Goal: Navigation & Orientation: Understand site structure

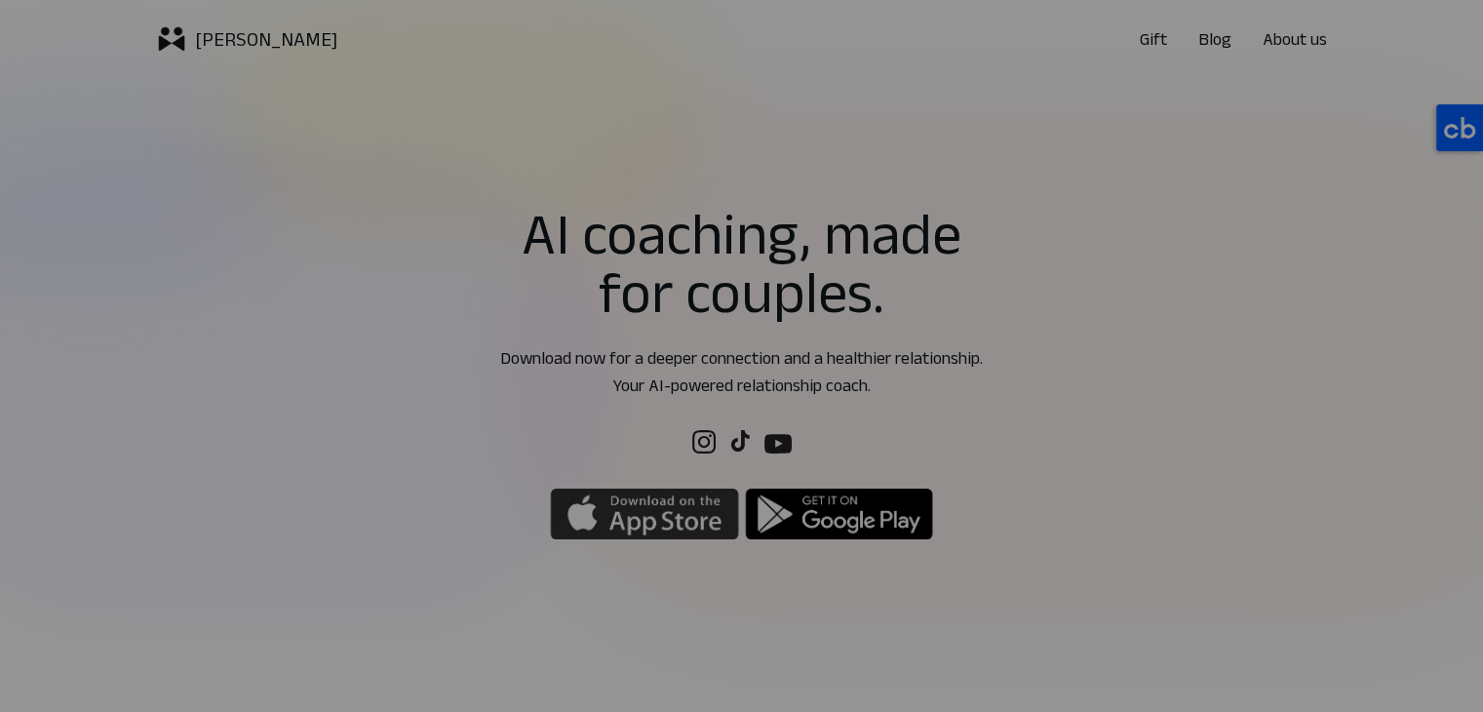
click at [673, 515] on img "button" at bounding box center [644, 514] width 189 height 55
click at [1298, 35] on p "About us" at bounding box center [1295, 38] width 64 height 27
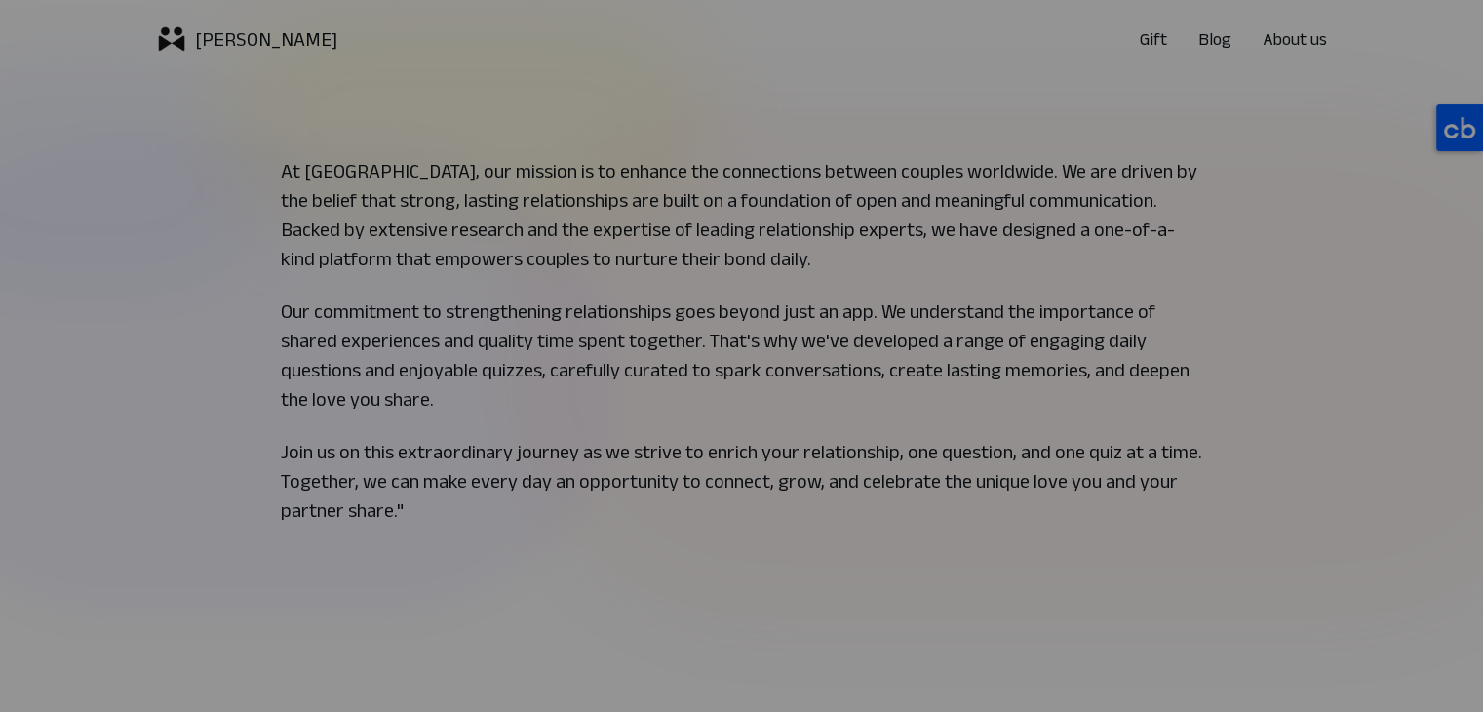
click at [203, 33] on p "[PERSON_NAME]" at bounding box center [266, 38] width 142 height 27
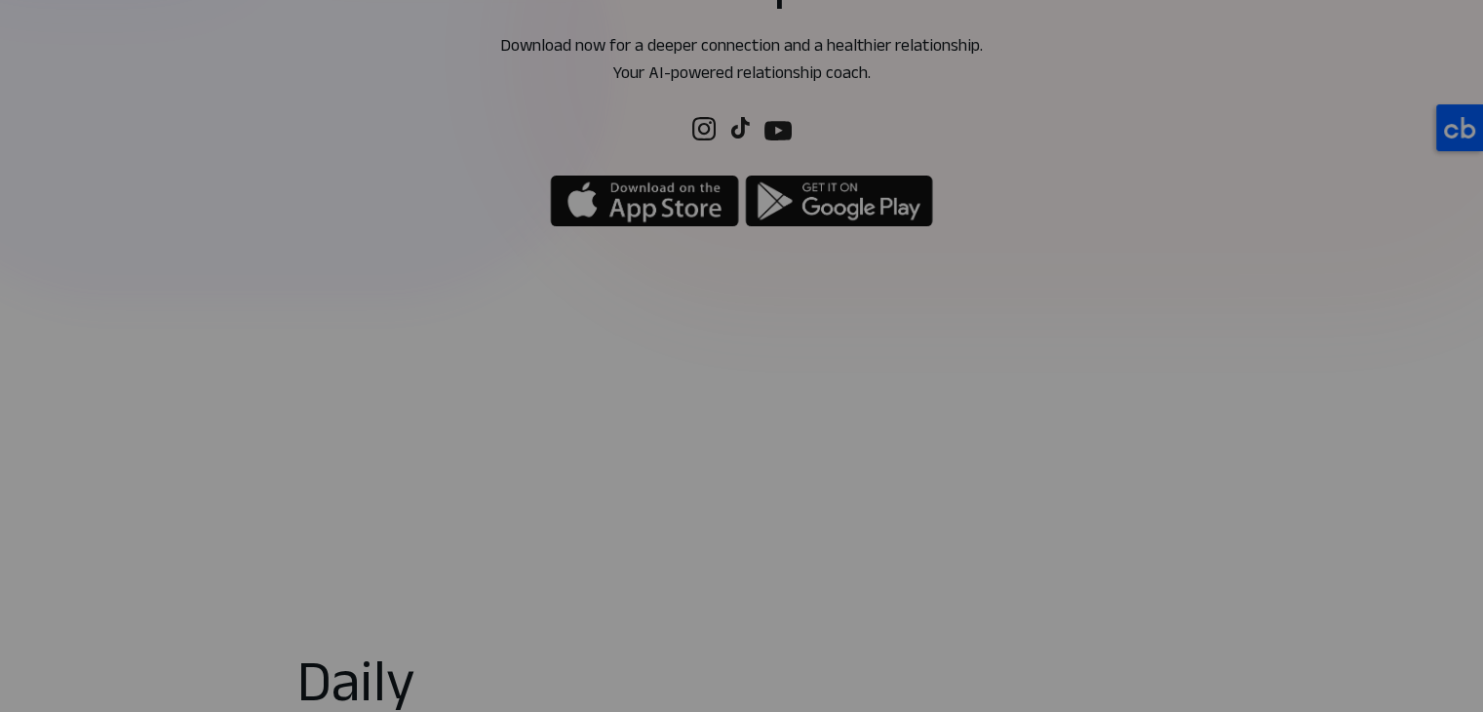
scroll to position [585, 0]
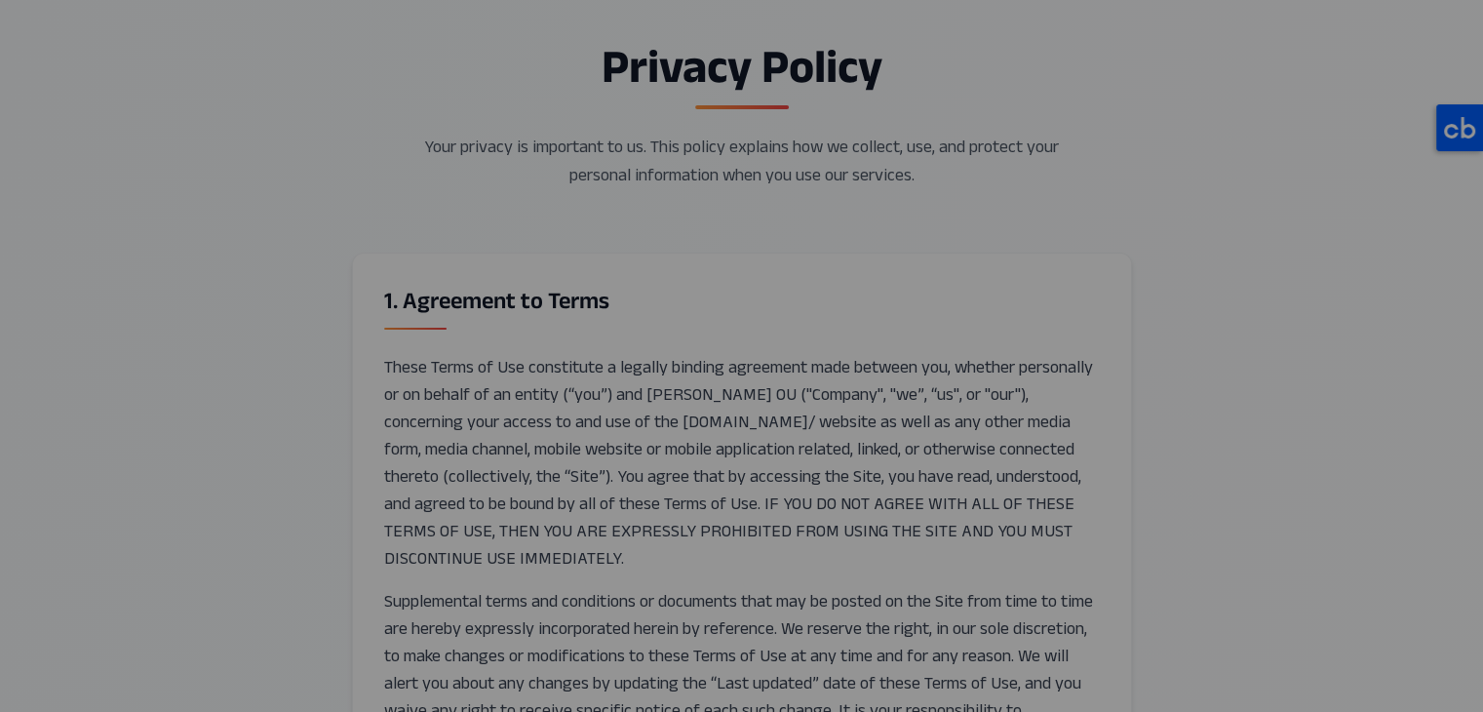
scroll to position [195, 0]
